Goal: Check status: Check status

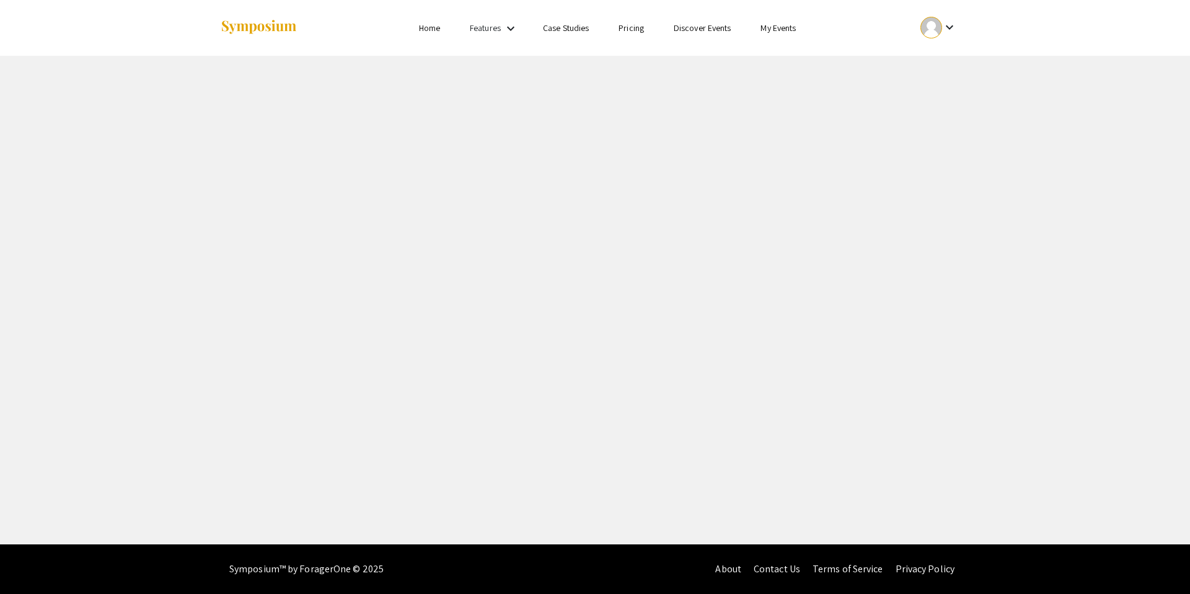
click at [943, 22] on mat-icon "keyboard_arrow_down" at bounding box center [949, 27] width 15 height 15
click at [933, 58] on button "My Account" at bounding box center [945, 61] width 76 height 30
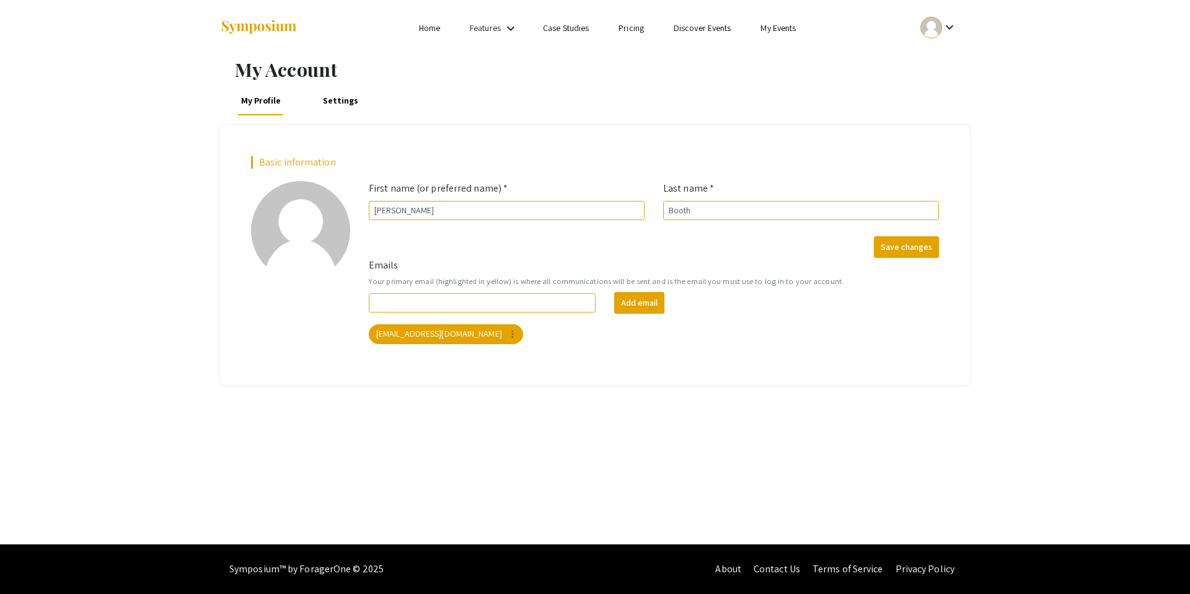
click at [429, 29] on link "Home" at bounding box center [429, 27] width 21 height 11
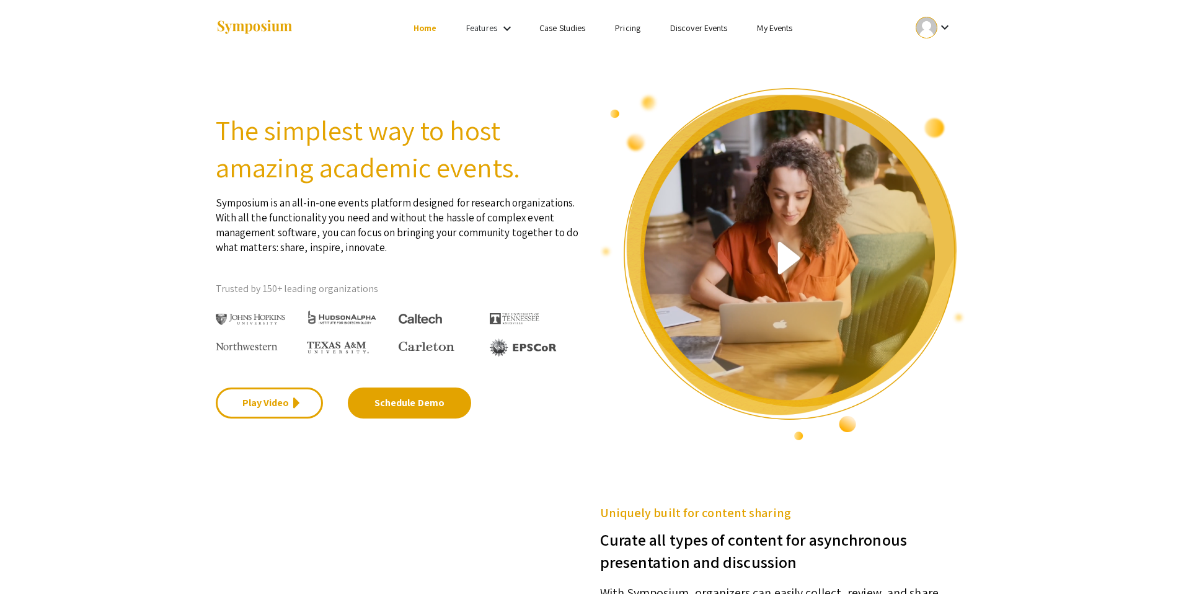
click at [789, 29] on link "My Events" at bounding box center [774, 27] width 35 height 11
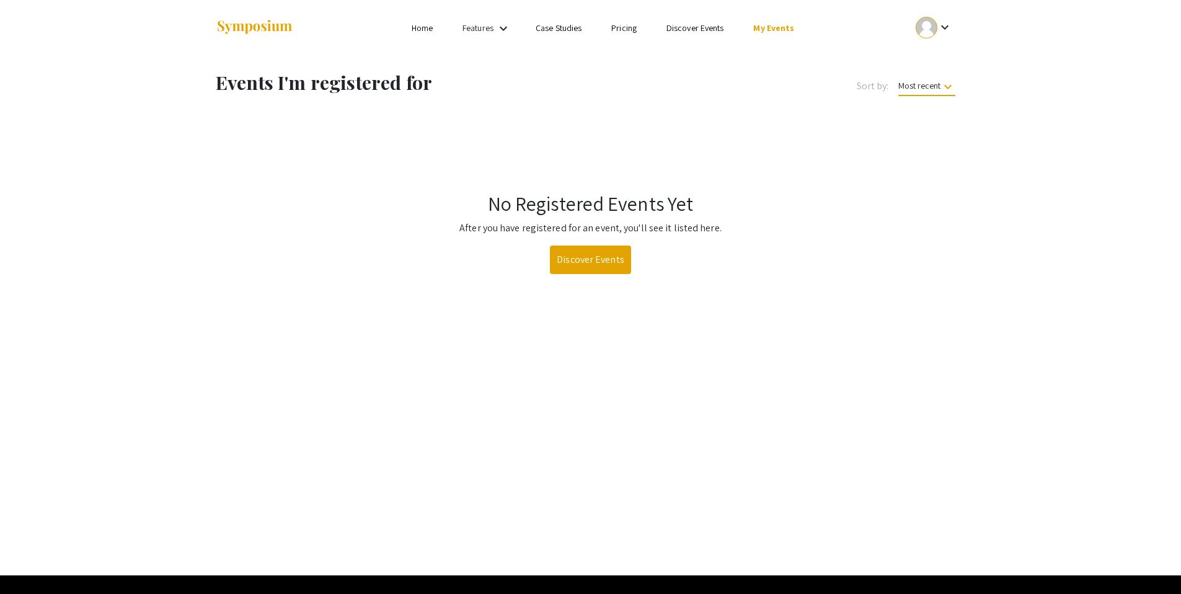
click at [942, 26] on mat-icon "keyboard_arrow_down" at bounding box center [944, 27] width 15 height 15
click at [936, 102] on button "My Submissions" at bounding box center [940, 91] width 76 height 30
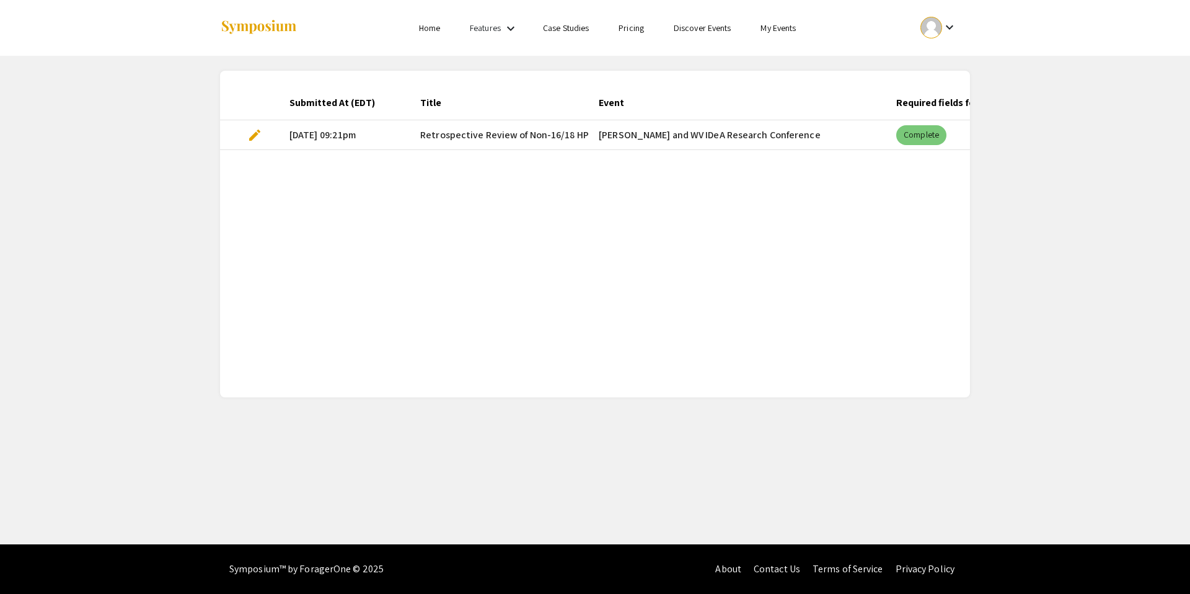
click at [941, 134] on mat-chip "Complete" at bounding box center [921, 135] width 50 height 20
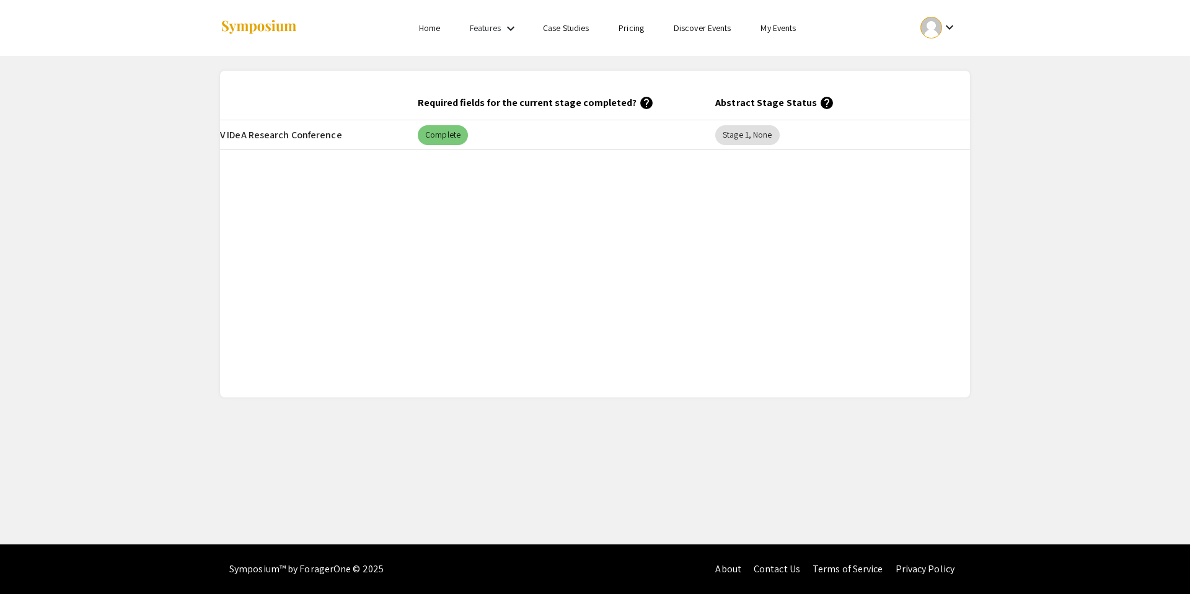
scroll to position [0, 511]
drag, startPoint x: 679, startPoint y: 138, endPoint x: 766, endPoint y: 139, distance: 87.4
click at [766, 139] on mat-cell "Stage 1, None" at bounding box center [820, 135] width 297 height 30
click at [772, 277] on div "Submitted At (EDT) Title Event Required fields for the current stage completed?…" at bounding box center [595, 234] width 750 height 297
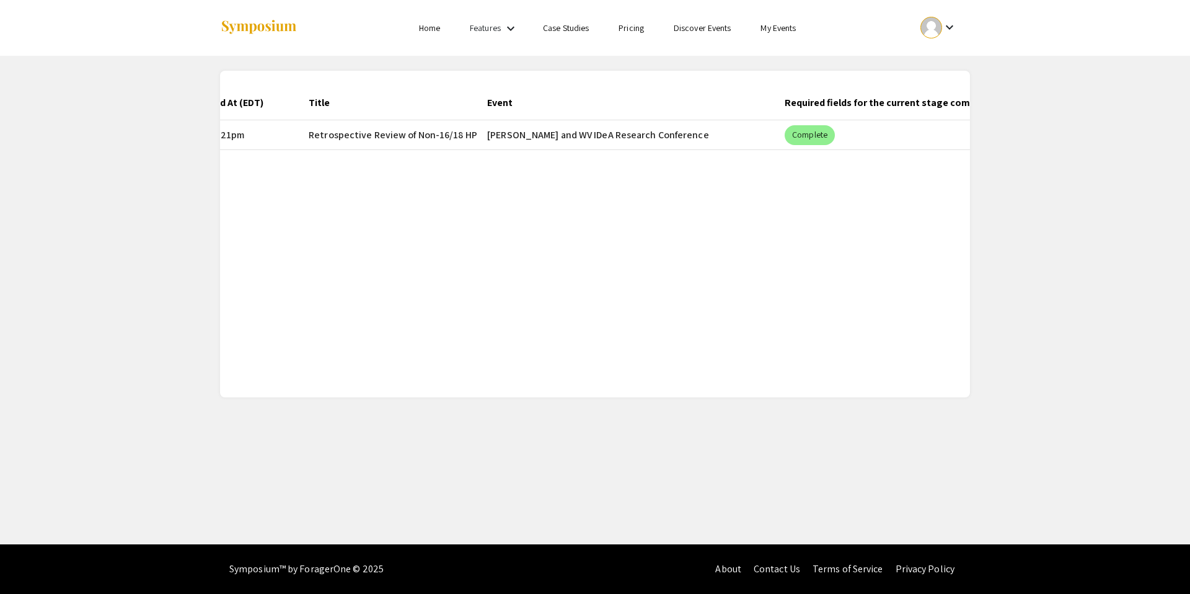
scroll to position [0, 0]
